Goal: Transaction & Acquisition: Purchase product/service

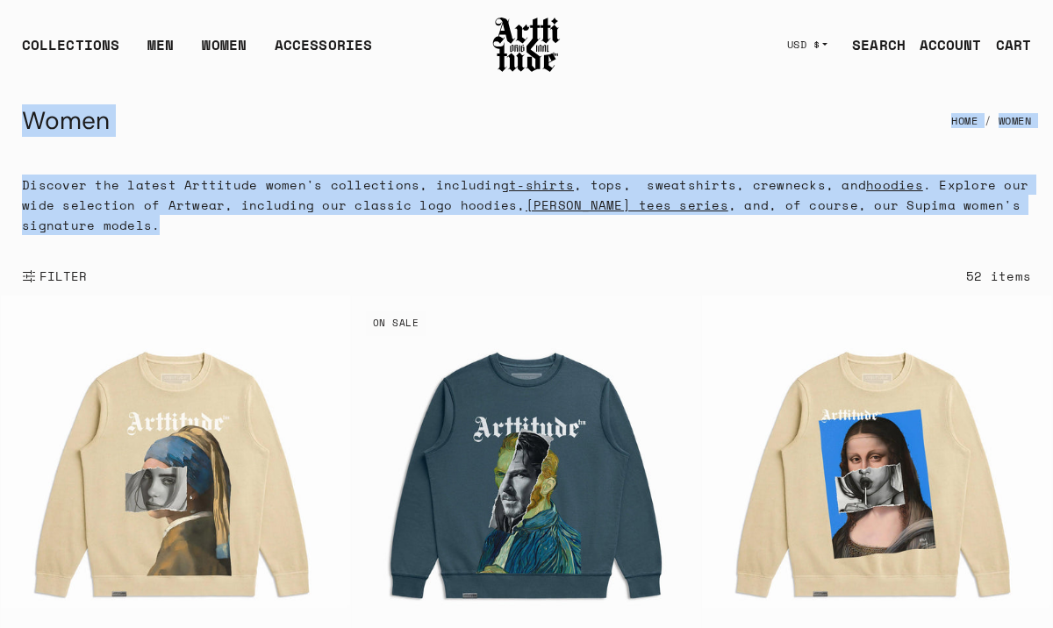
click at [881, 42] on link "SEARCH" at bounding box center [872, 44] width 68 height 35
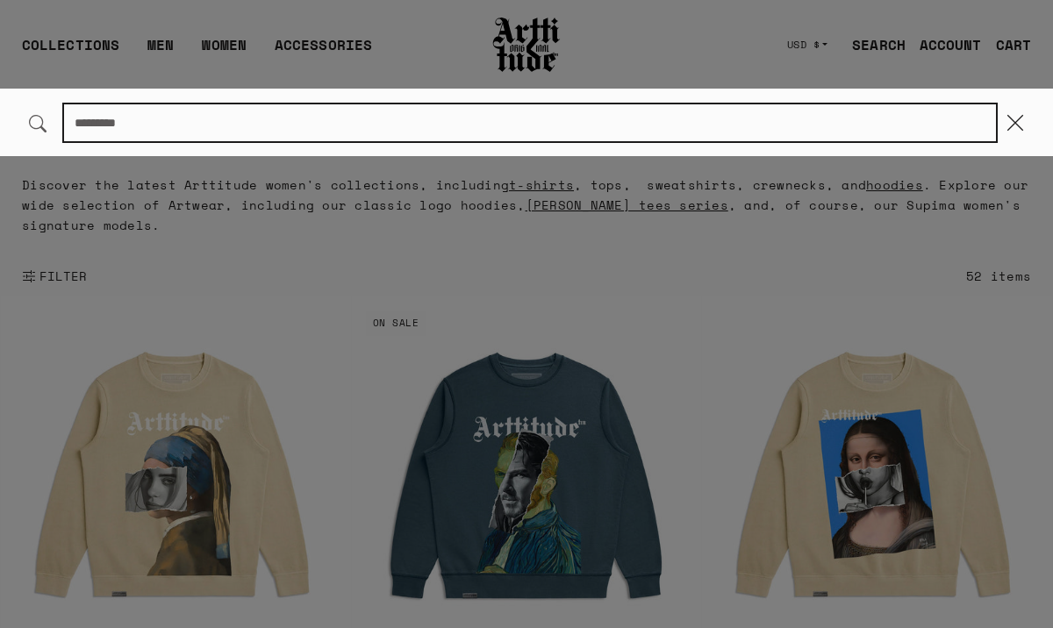
click at [526, 125] on input "Search..." at bounding box center [530, 122] width 932 height 37
paste input "**********"
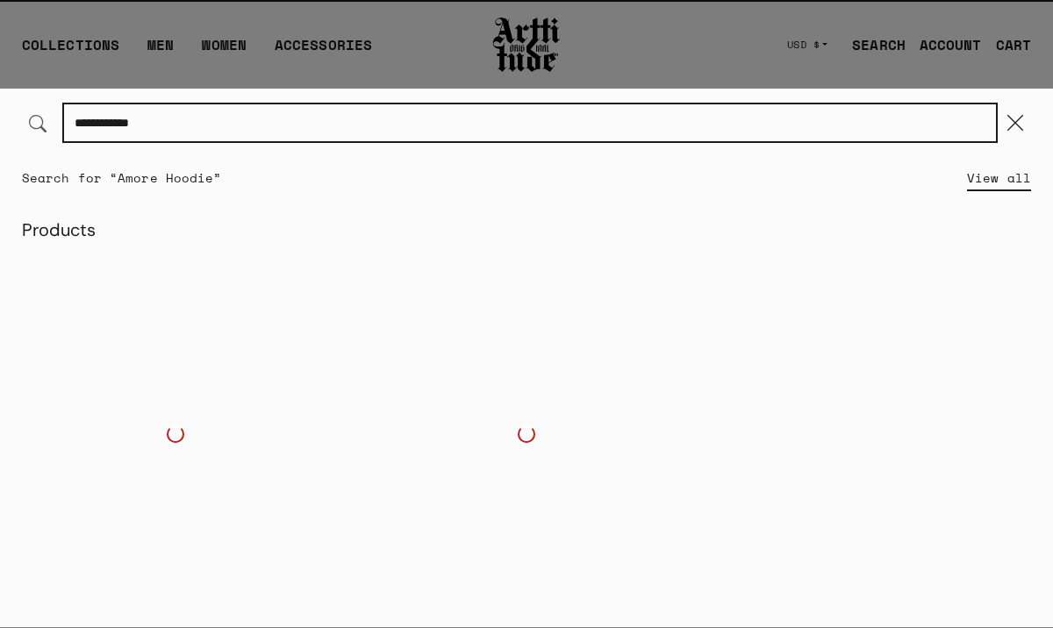
type input "**********"
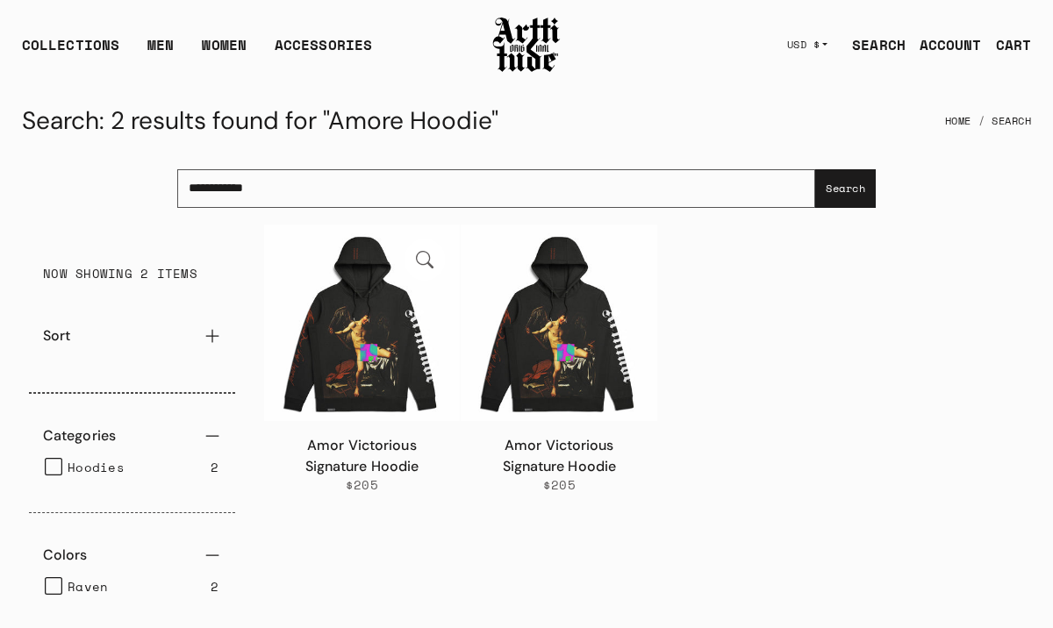
click at [373, 471] on link "Amor Victorious Signature Hoodie" at bounding box center [362, 455] width 114 height 39
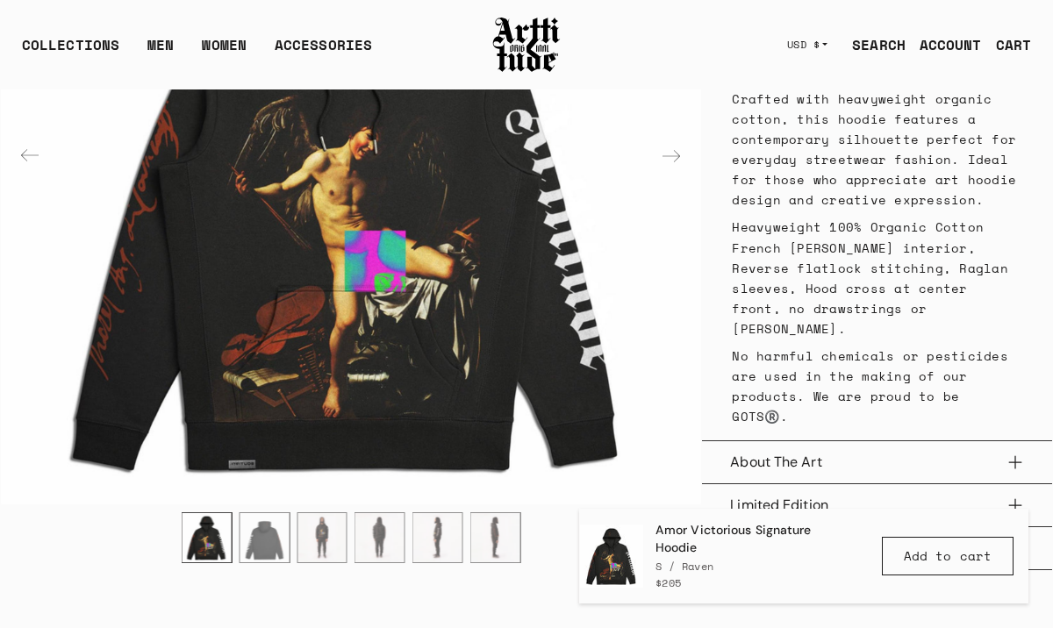
scroll to position [864, 0]
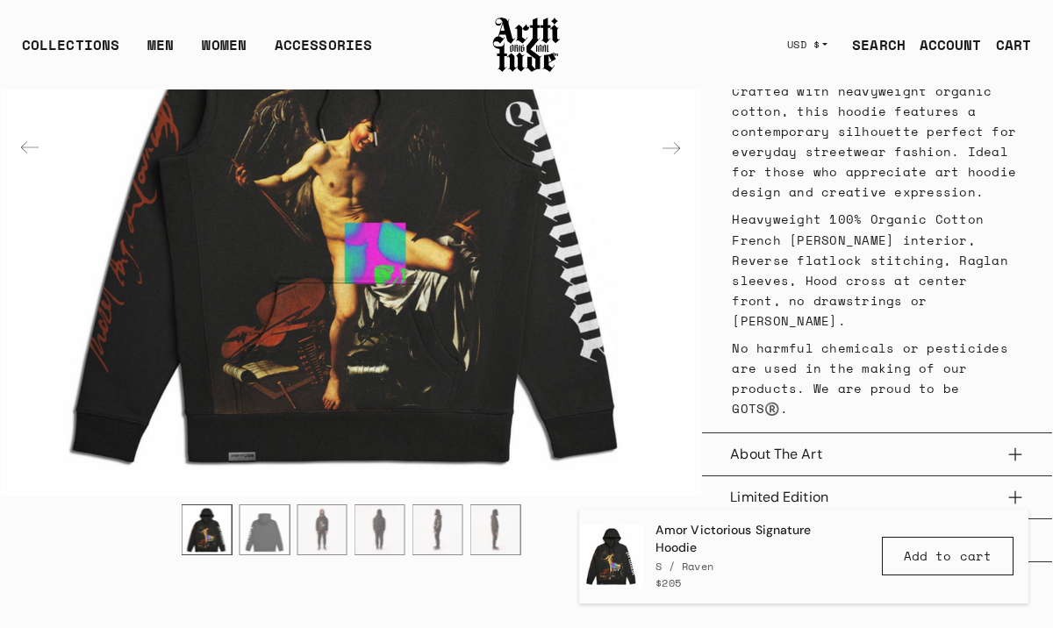
click at [259, 505] on img "2 / 6" at bounding box center [264, 529] width 49 height 49
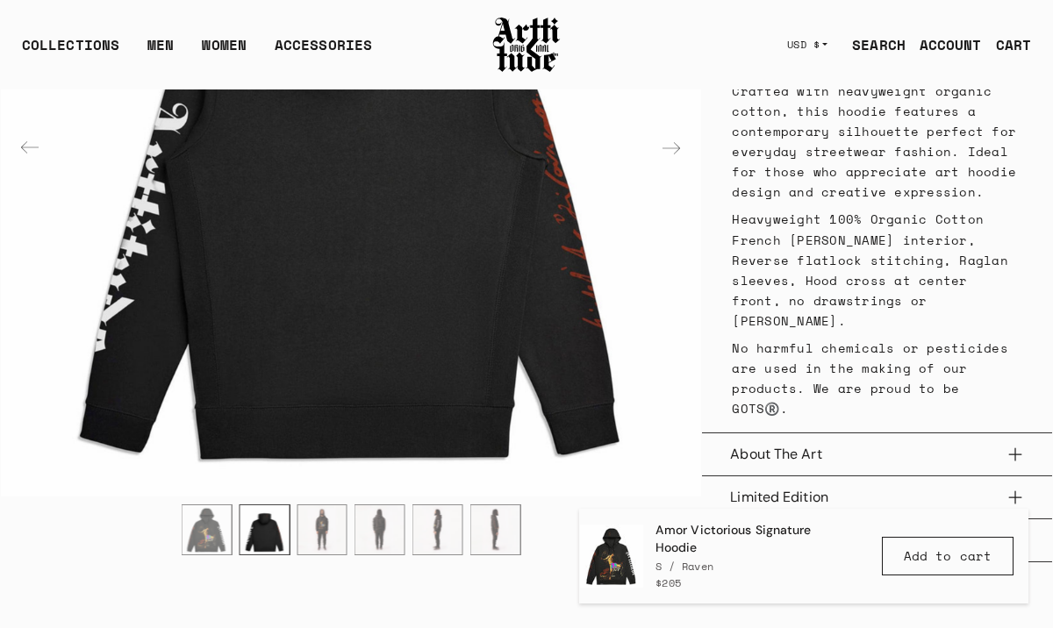
click at [321, 505] on img "3 / 6" at bounding box center [321, 529] width 49 height 49
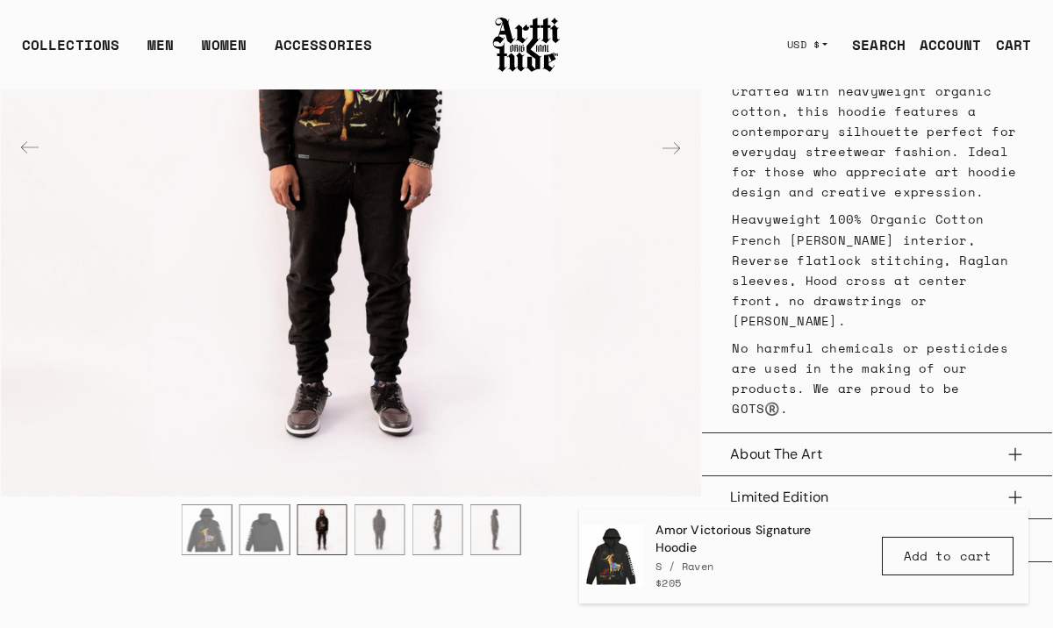
click at [378, 505] on img "4 / 6" at bounding box center [379, 529] width 49 height 49
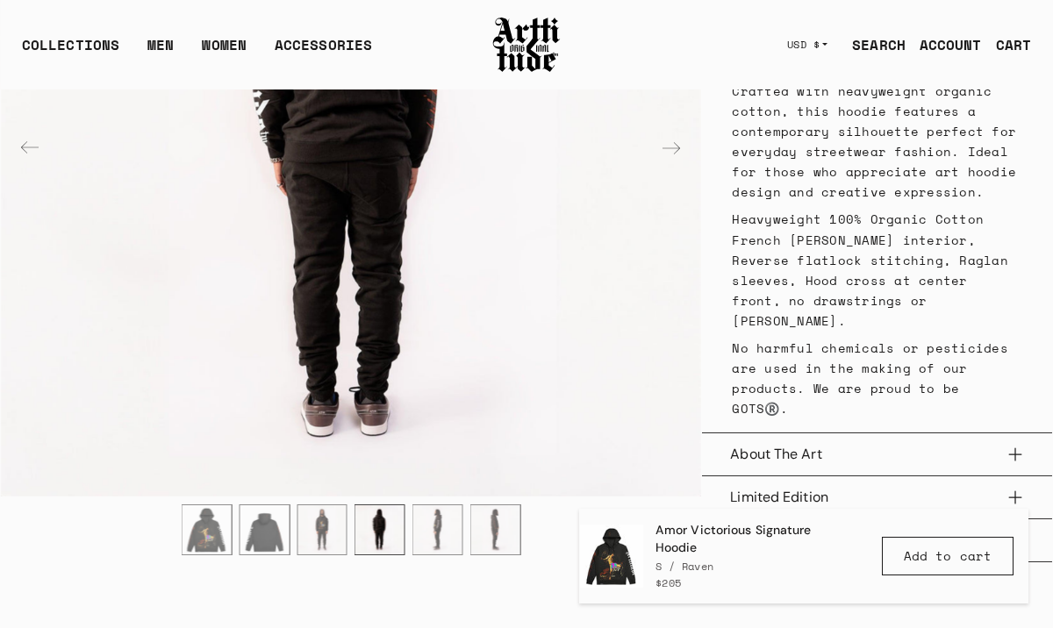
click at [434, 505] on img "5 / 6" at bounding box center [437, 529] width 49 height 49
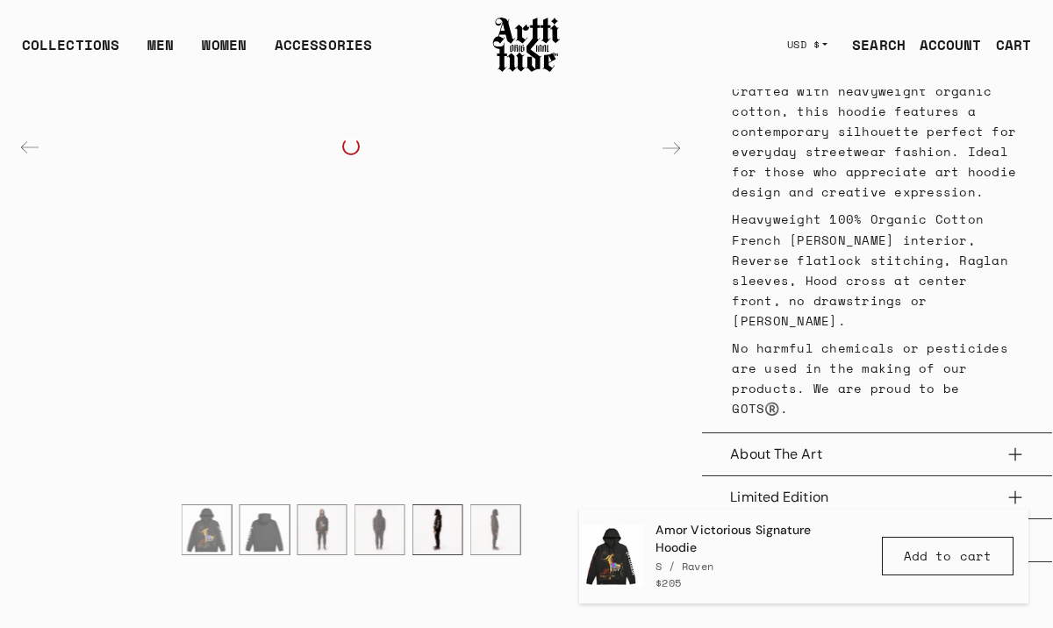
click at [492, 505] on img "6 / 6" at bounding box center [495, 529] width 49 height 49
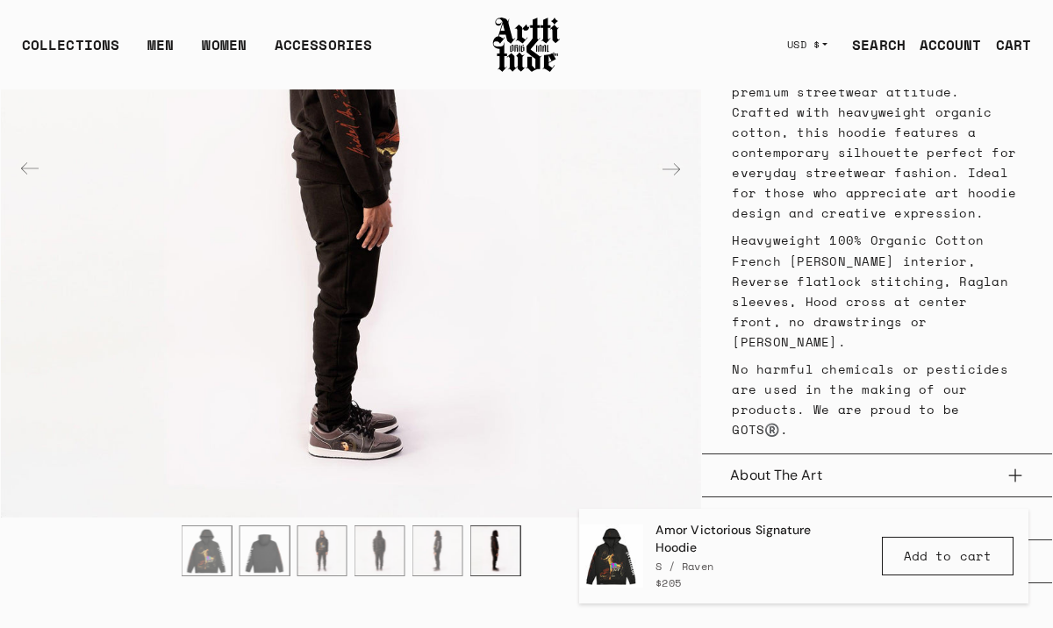
scroll to position [848, 0]
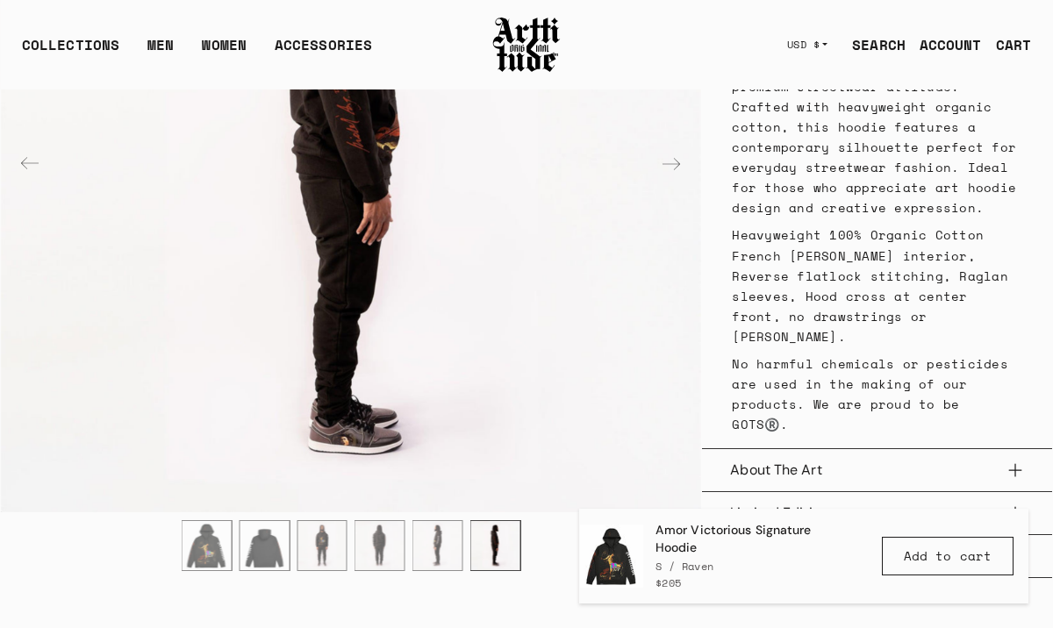
click at [1018, 449] on button "About The Art" at bounding box center [877, 470] width 294 height 42
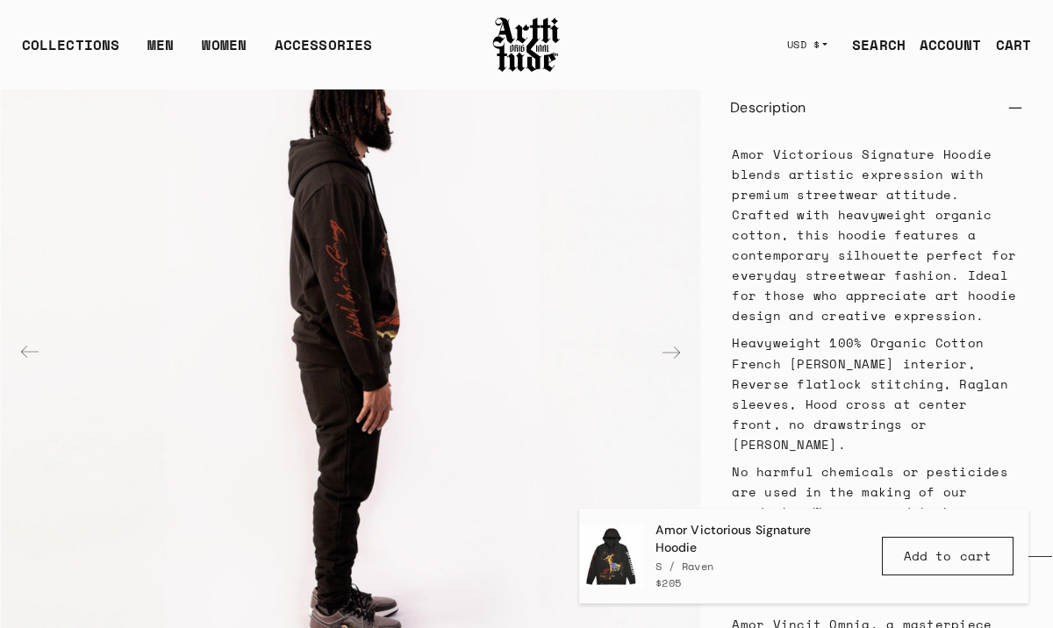
scroll to position [743, 0]
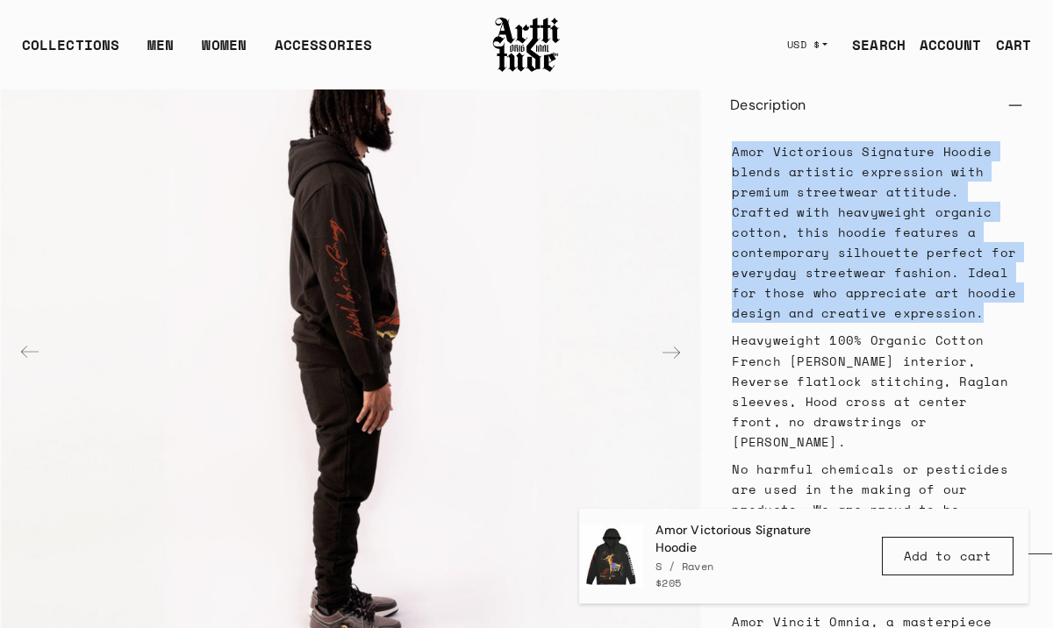
drag, startPoint x: 889, startPoint y: 314, endPoint x: 733, endPoint y: 148, distance: 227.2
click at [733, 148] on p "Amor Victorious Signature Hoodie blends artistic expression with premium street…" at bounding box center [877, 232] width 290 height 182
copy p "Amor Victorious Signature Hoodie blends artistic expression with premium street…"
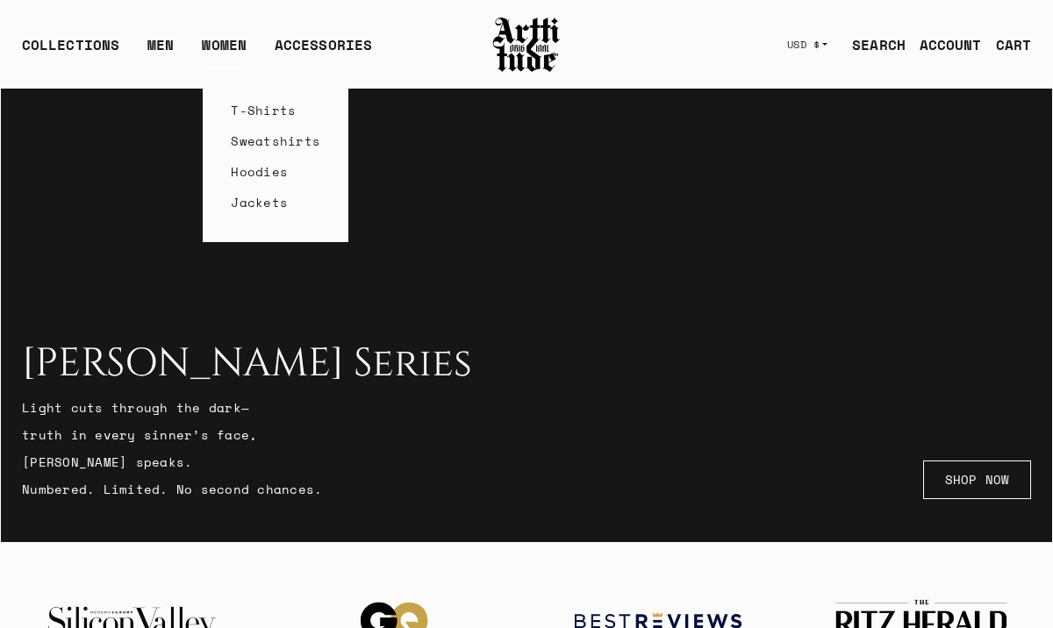
click at [258, 111] on link "T-Shirts" at bounding box center [275, 110] width 89 height 31
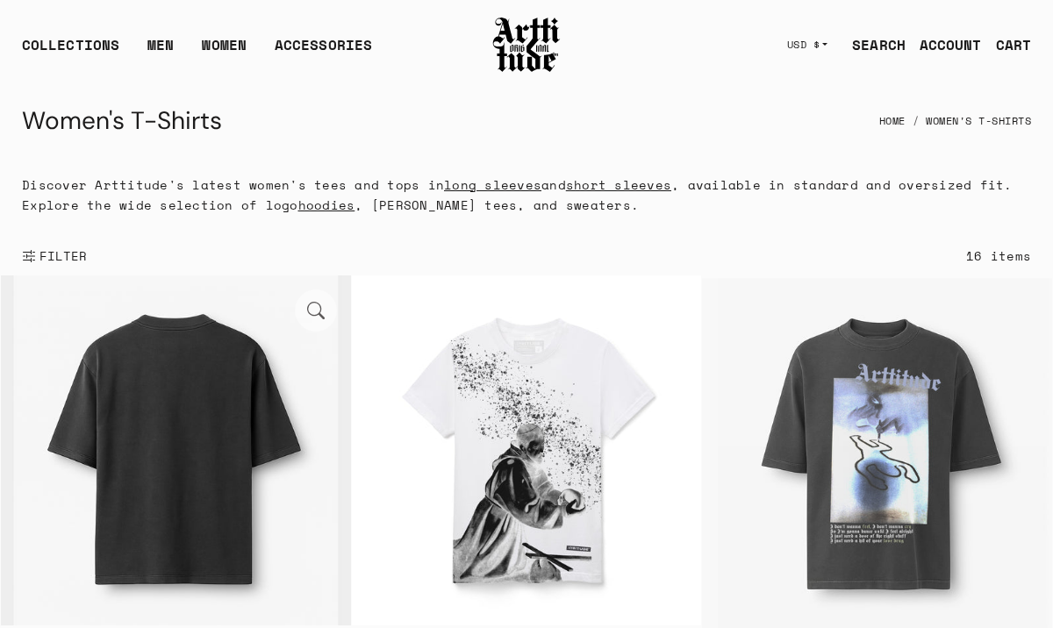
click at [188, 420] on img at bounding box center [176, 450] width 350 height 350
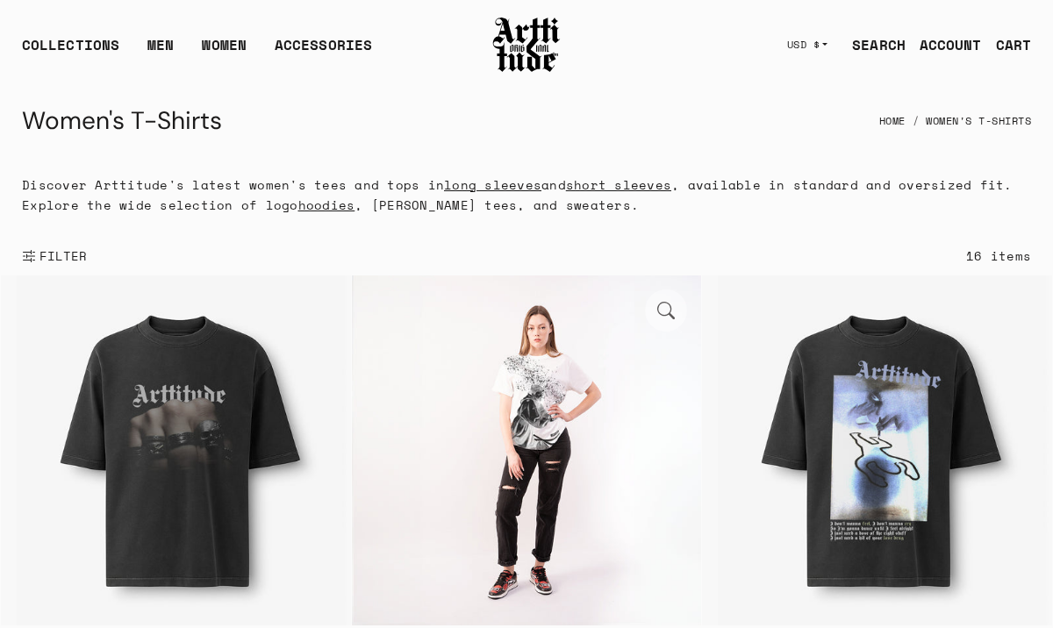
click at [552, 431] on img at bounding box center [527, 450] width 350 height 350
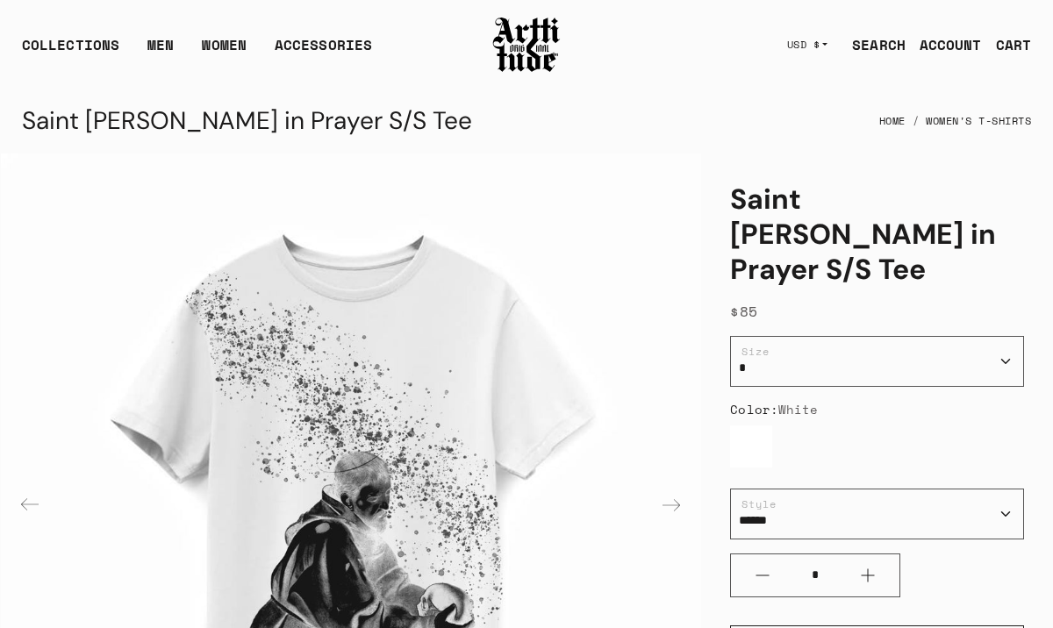
click at [855, 225] on h1 "Saint [PERSON_NAME] in Prayer S/S Tee" at bounding box center [877, 234] width 294 height 105
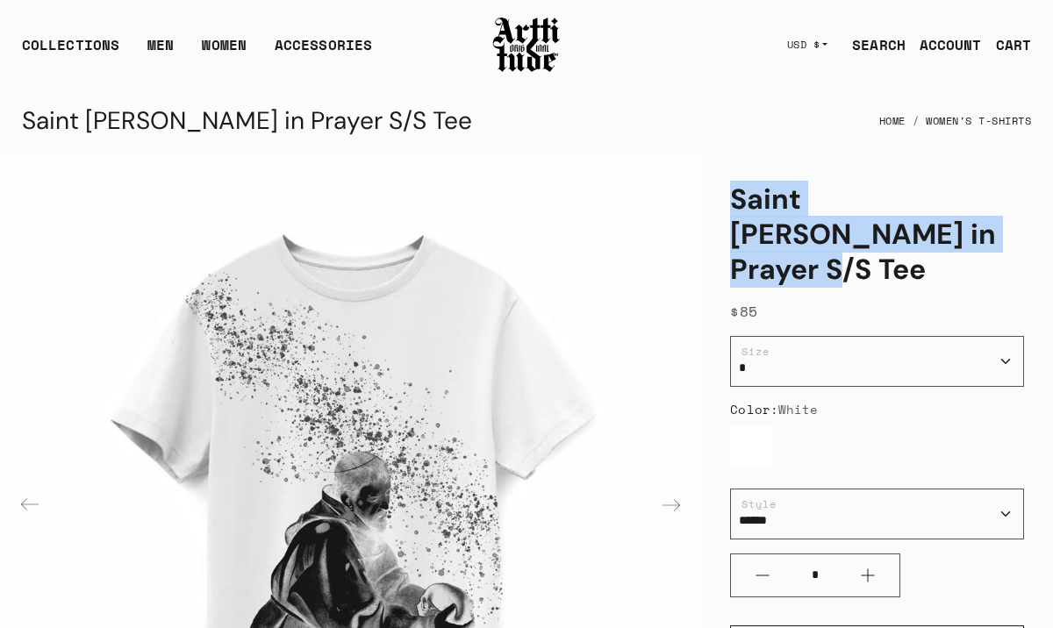
drag, startPoint x: 932, startPoint y: 232, endPoint x: 726, endPoint y: 193, distance: 209.1
copy h1 "Saint [PERSON_NAME] in Prayer S/S Tee"
click at [230, 47] on link "WOMEN" at bounding box center [224, 51] width 45 height 35
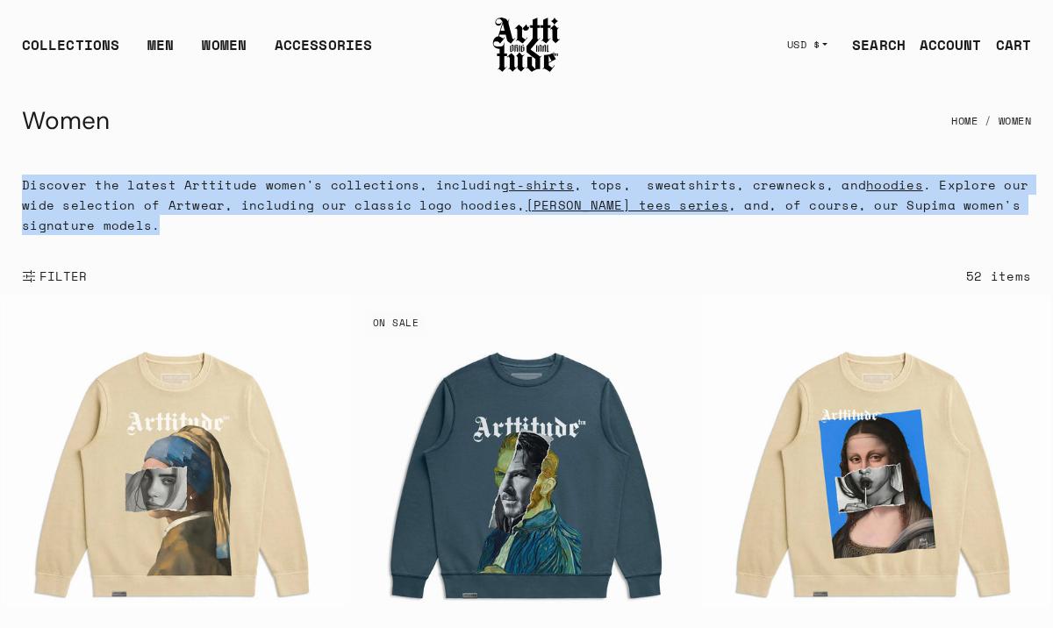
drag, startPoint x: 22, startPoint y: 185, endPoint x: 172, endPoint y: 224, distance: 154.9
click at [172, 225] on p "Discover the latest Arttitude women's collections, including t-shirts , tops, s…" at bounding box center [526, 205] width 1009 height 61
copy p "Discover the latest Arttitude women's collections, including t-shirts , tops, s…"
